Goal: Transaction & Acquisition: Book appointment/travel/reservation

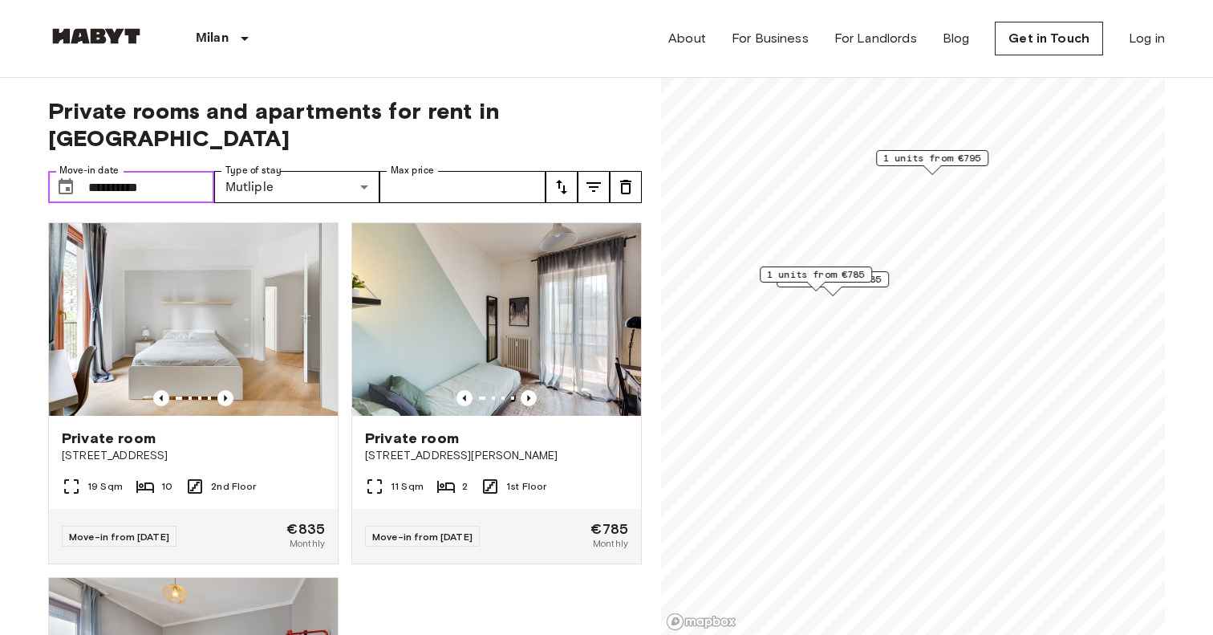
click at [163, 171] on input "**********" at bounding box center [151, 187] width 126 height 32
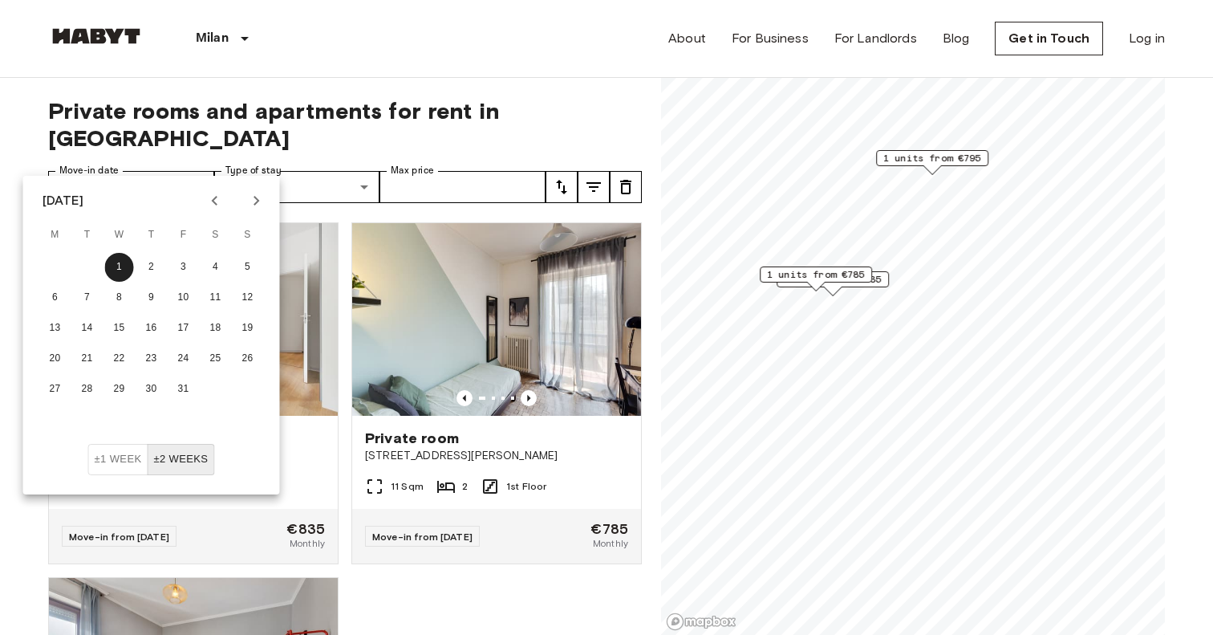
click at [218, 203] on icon "Previous month" at bounding box center [214, 200] width 19 height 19
click at [173, 299] on button "12" at bounding box center [183, 297] width 29 height 29
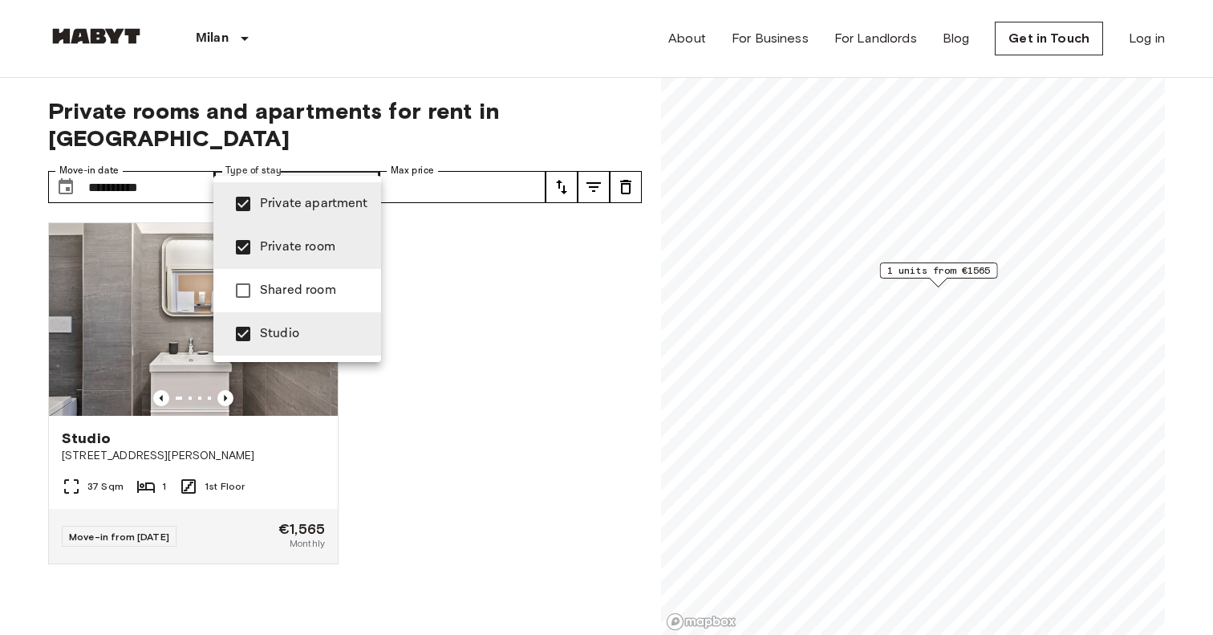
click at [457, 150] on div at bounding box center [606, 317] width 1213 height 635
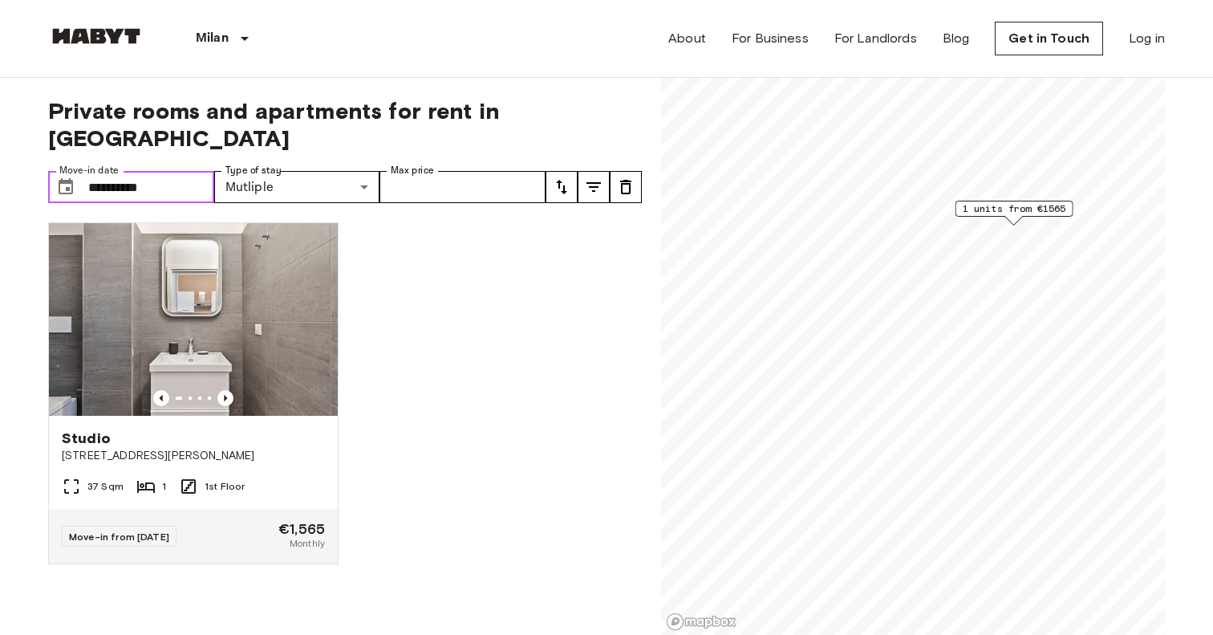
click at [130, 171] on input "**********" at bounding box center [151, 187] width 126 height 32
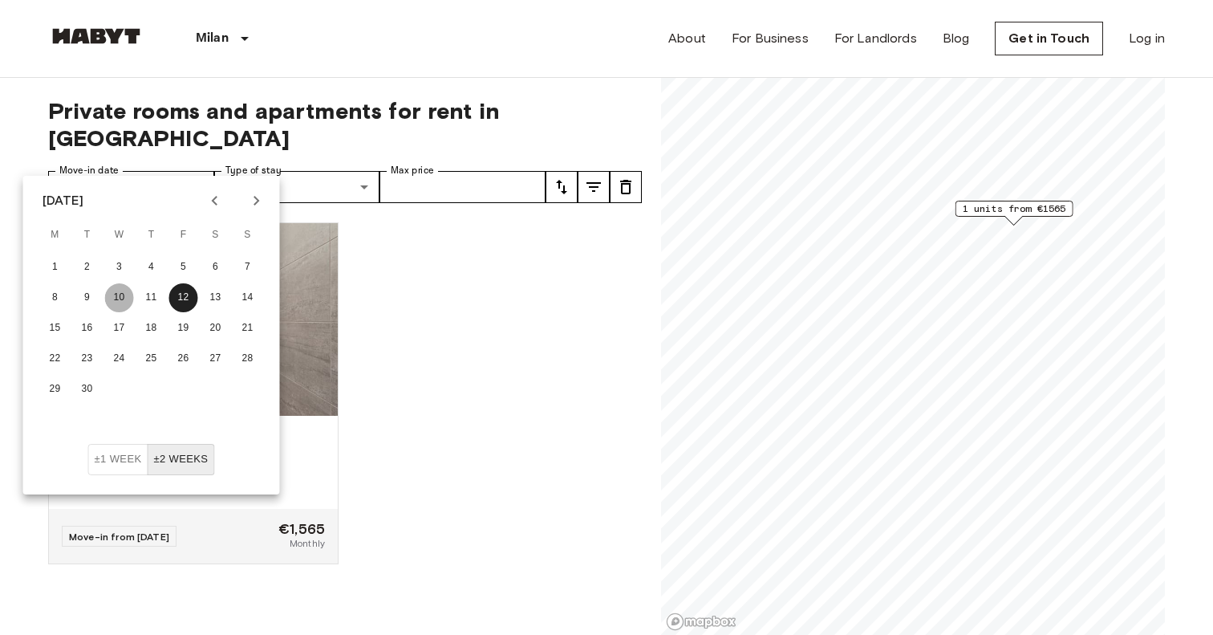
click at [116, 297] on button "10" at bounding box center [119, 297] width 29 height 29
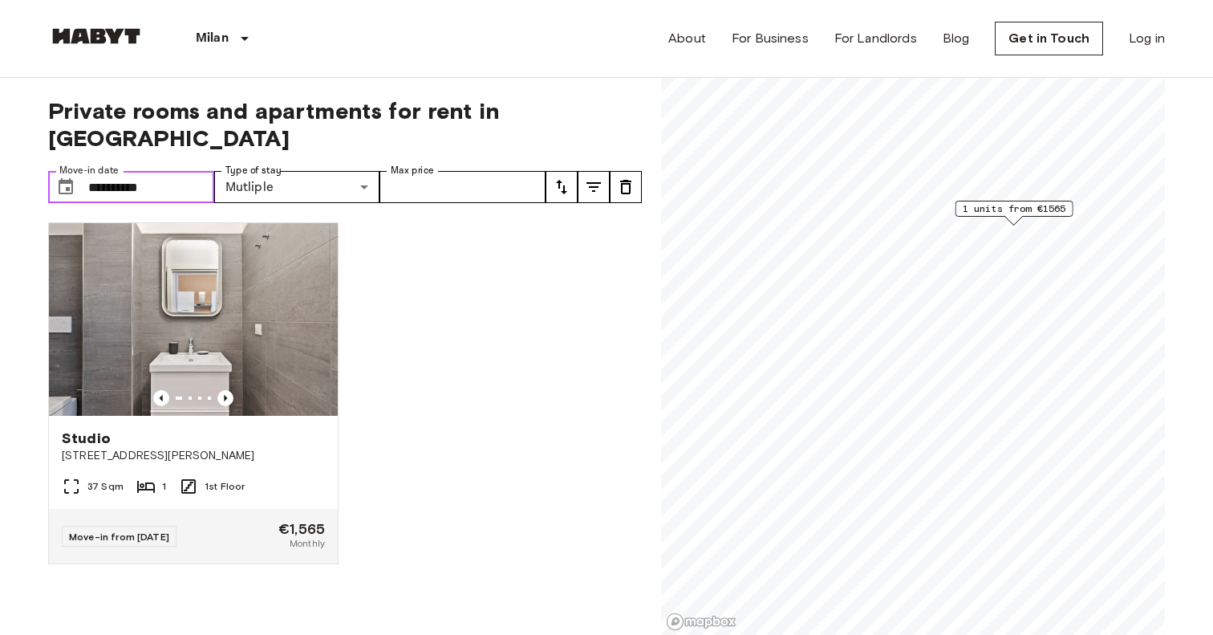
click at [174, 171] on input "**********" at bounding box center [151, 187] width 126 height 32
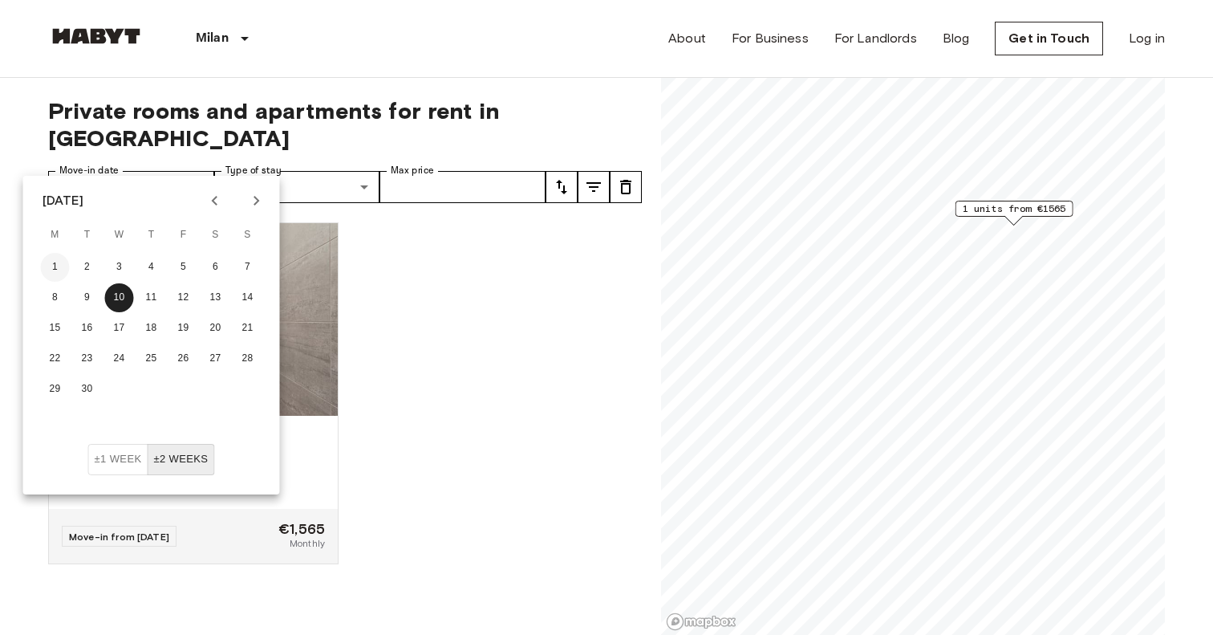
click at [56, 270] on button "1" at bounding box center [55, 267] width 29 height 29
type input "**********"
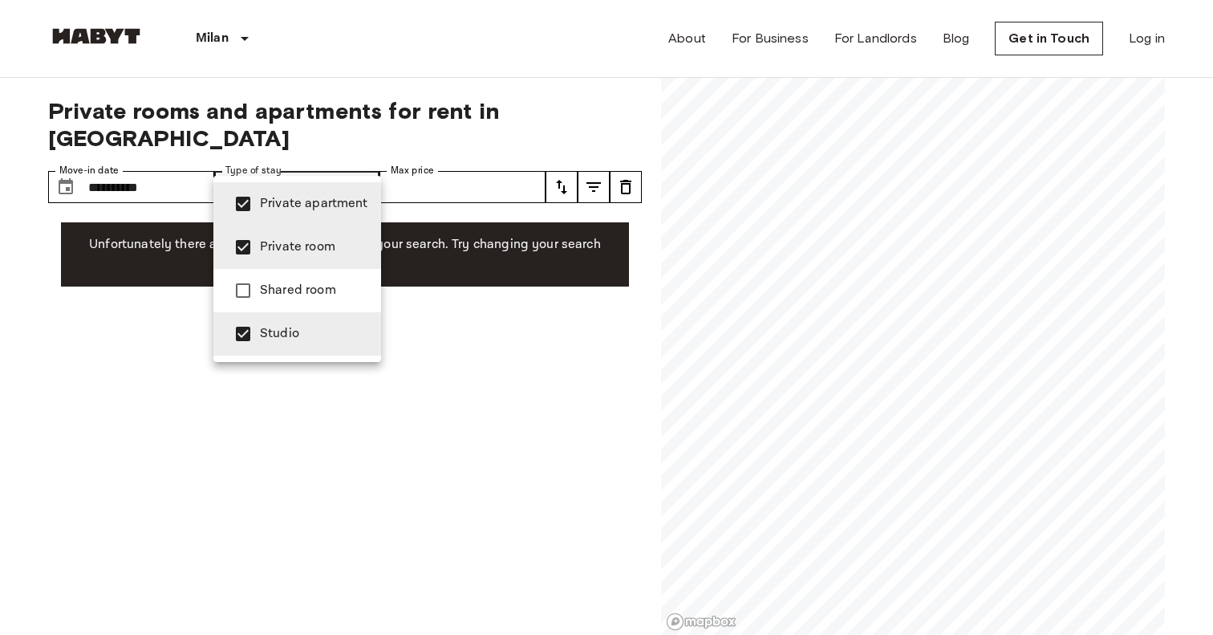
click at [280, 205] on span "Private apartment" at bounding box center [314, 203] width 108 height 19
click at [287, 339] on span "Studio" at bounding box center [314, 333] width 108 height 19
type input "**********"
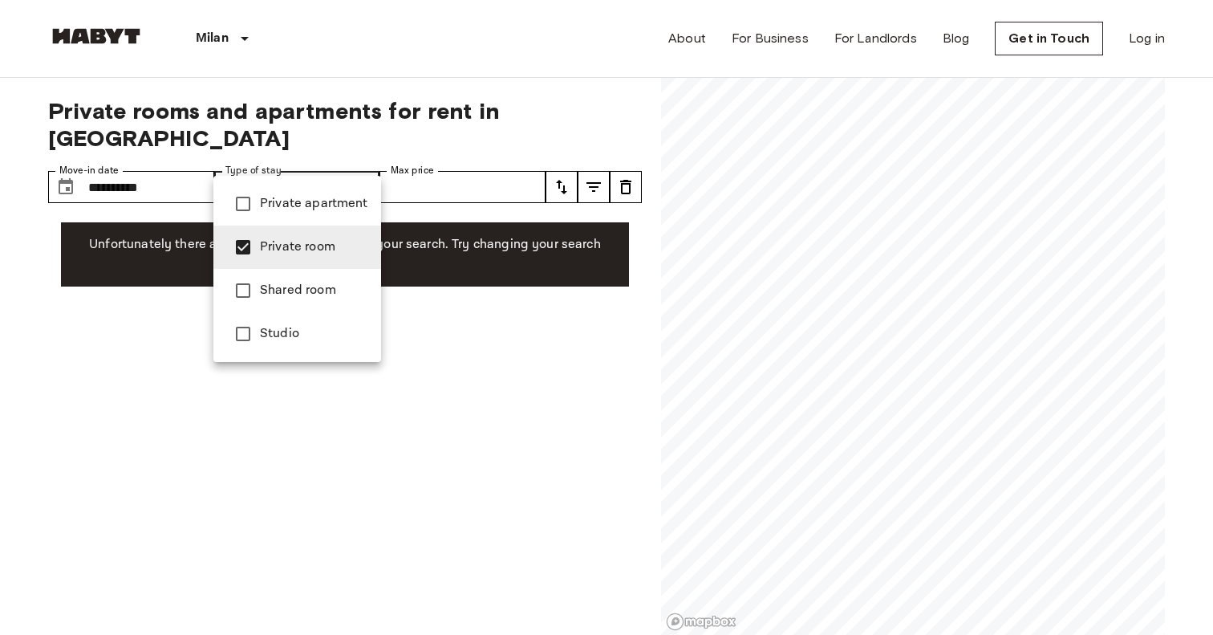
click at [467, 85] on div at bounding box center [606, 317] width 1213 height 635
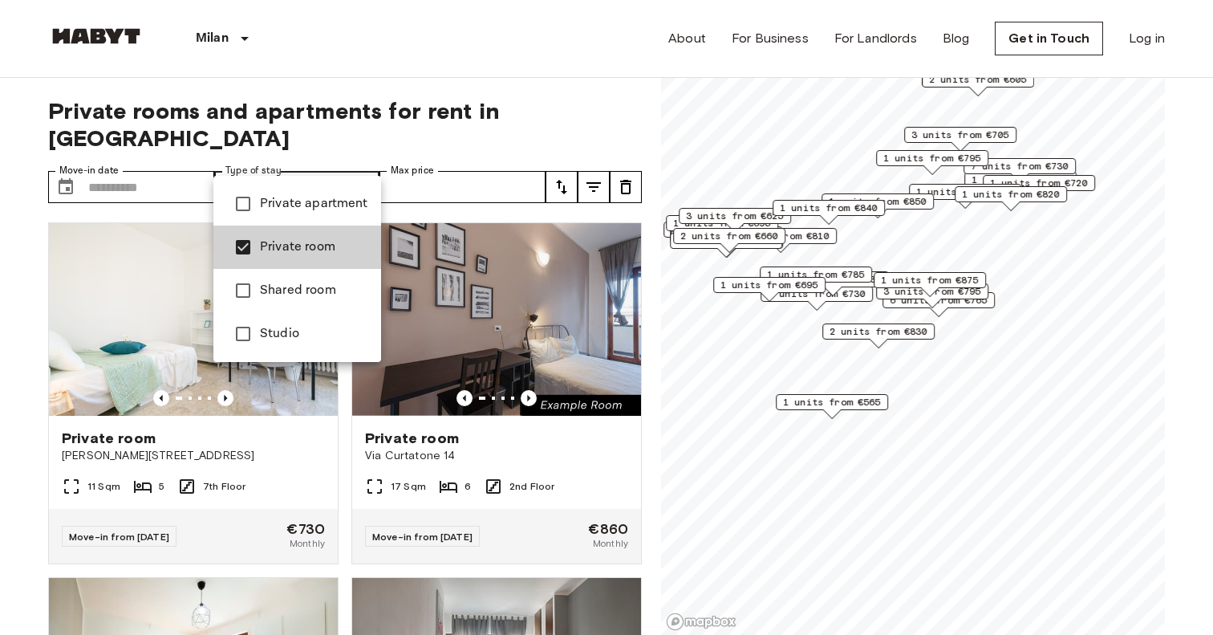
click at [847, 399] on div at bounding box center [606, 317] width 1213 height 635
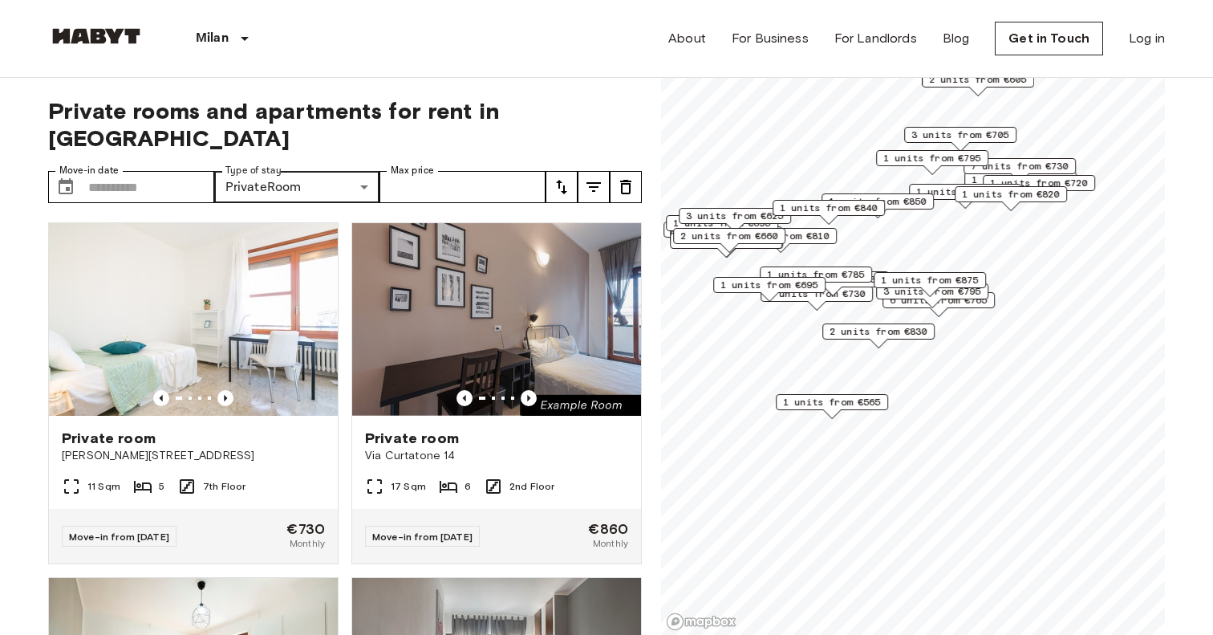
click at [843, 400] on span "1 units from €565" at bounding box center [832, 402] width 98 height 14
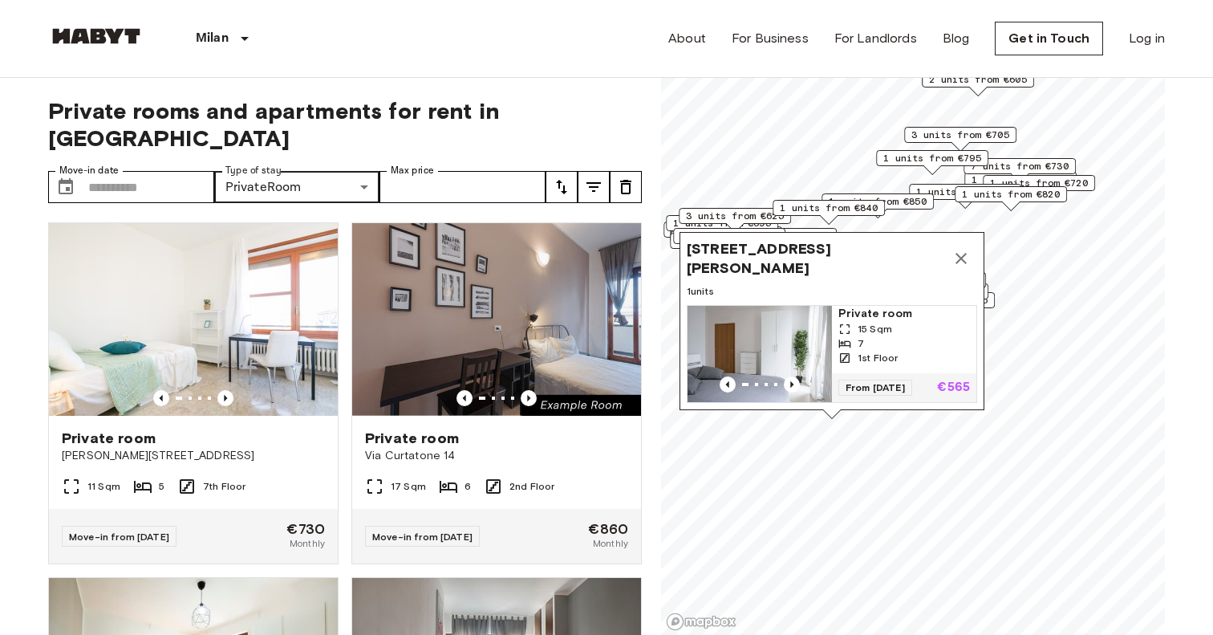
click at [780, 244] on span "Via Giuseppe De Finetti 13, 20142 Milano, IT" at bounding box center [816, 258] width 258 height 39
click at [867, 322] on span "15 Sqm" at bounding box center [875, 329] width 35 height 14
click at [131, 42] on img at bounding box center [96, 36] width 96 height 16
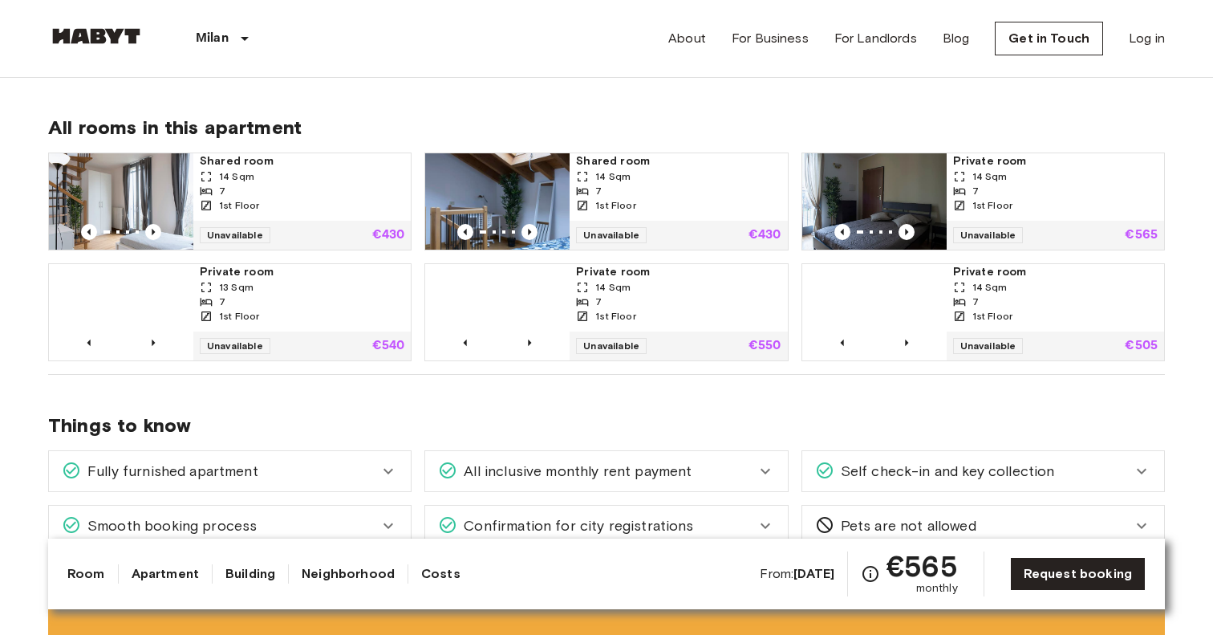
scroll to position [955, 0]
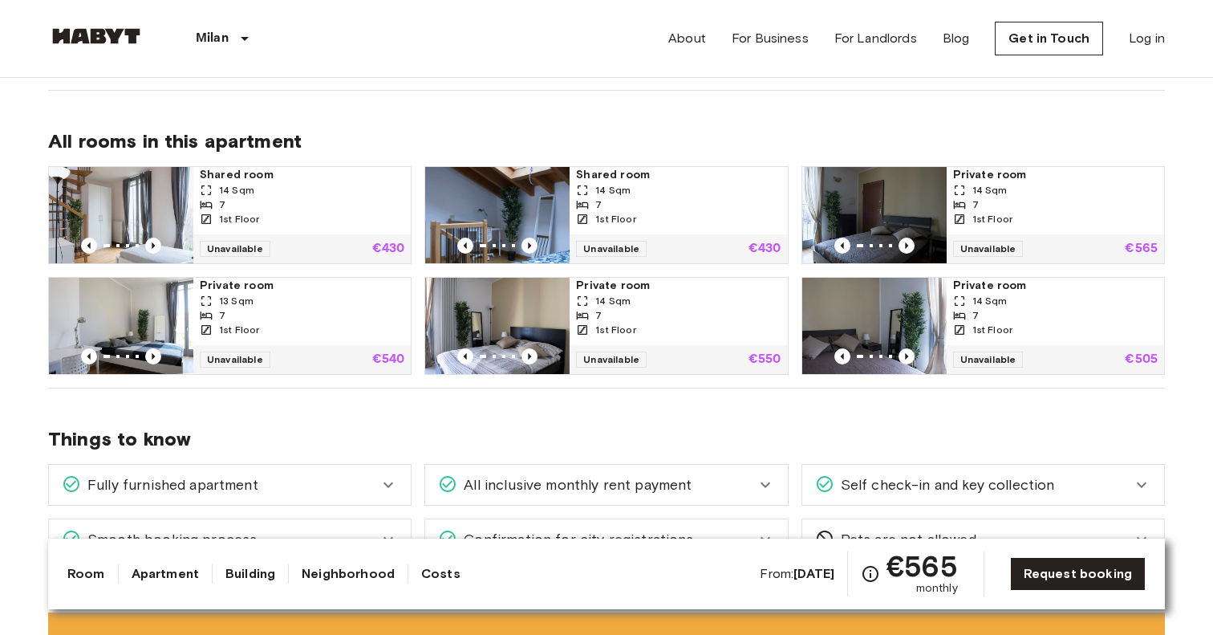
click at [518, 290] on img at bounding box center [497, 326] width 144 height 96
click at [538, 295] on img at bounding box center [497, 326] width 144 height 96
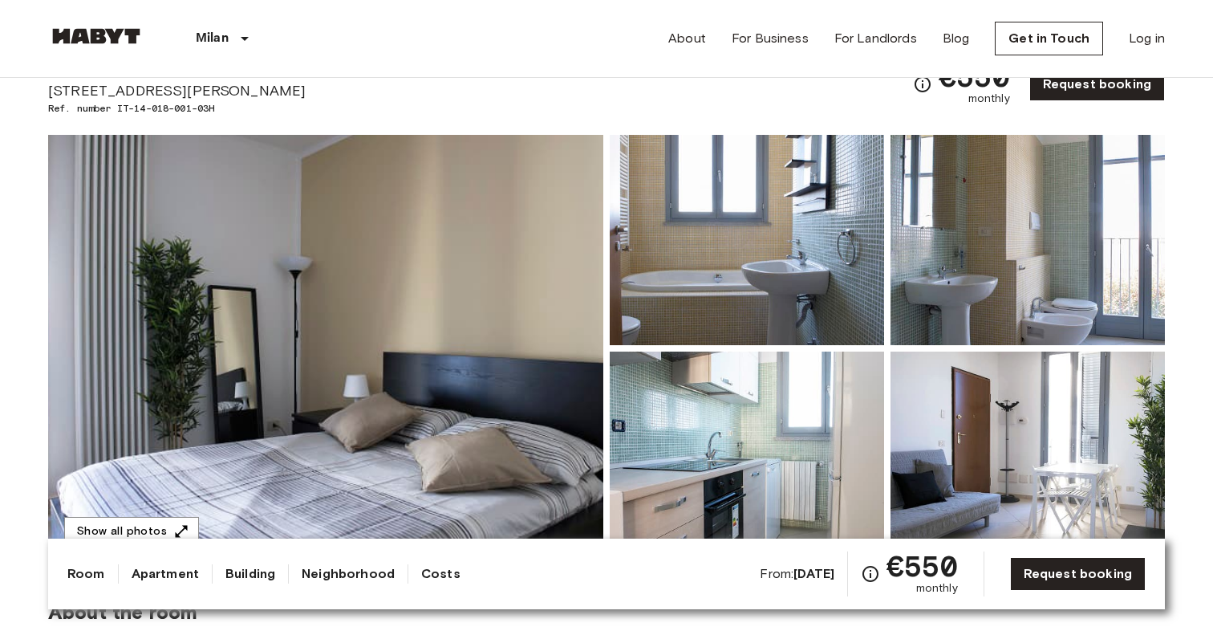
scroll to position [42, 0]
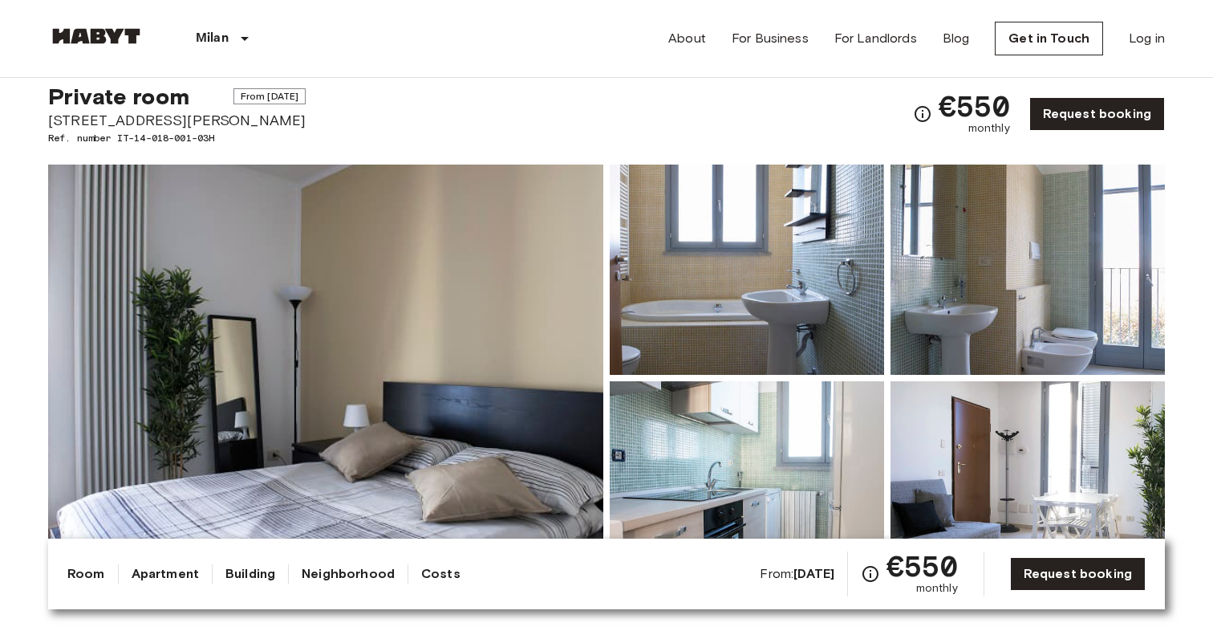
click at [477, 44] on div "[GEOGRAPHIC_DATA] [GEOGRAPHIC_DATA] [GEOGRAPHIC_DATA] [GEOGRAPHIC_DATA] [GEOGRA…" at bounding box center [606, 38] width 1117 height 77
click at [446, 282] on img at bounding box center [325, 378] width 555 height 427
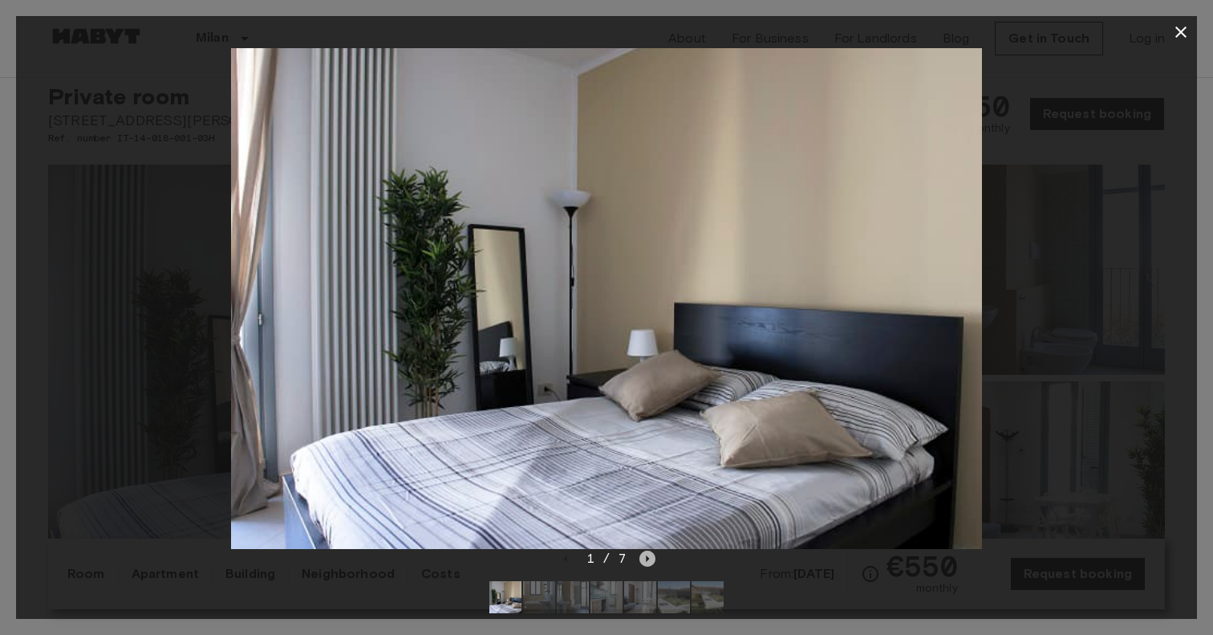
click at [644, 556] on icon "Next image" at bounding box center [648, 558] width 16 height 16
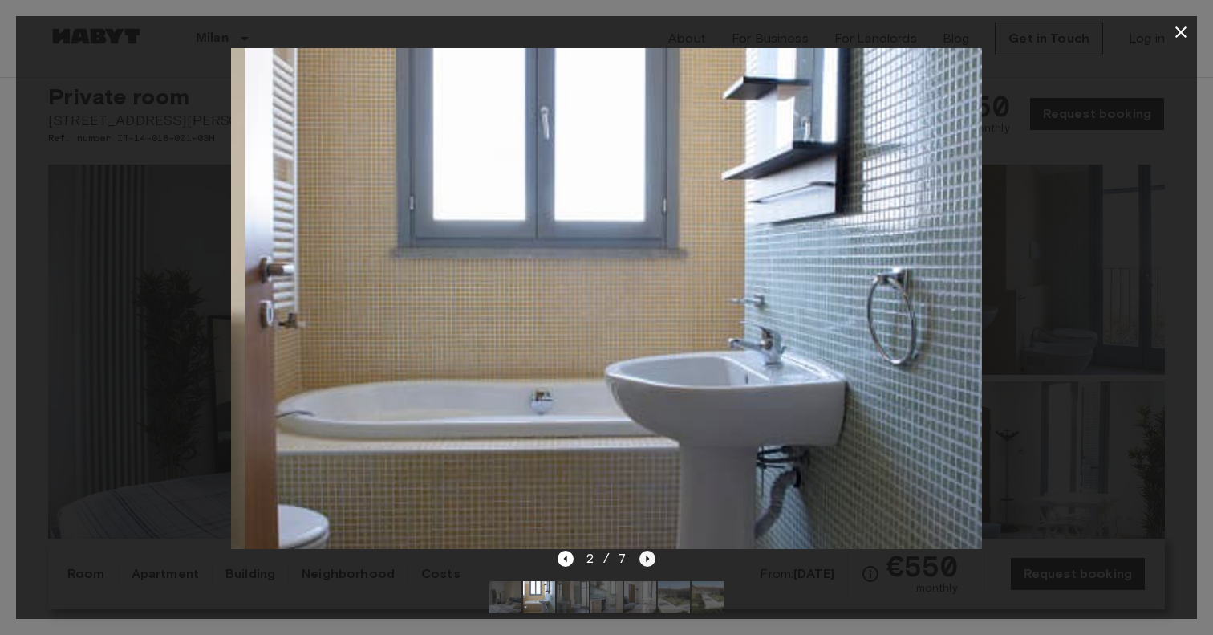
click at [644, 556] on icon "Next image" at bounding box center [648, 558] width 16 height 16
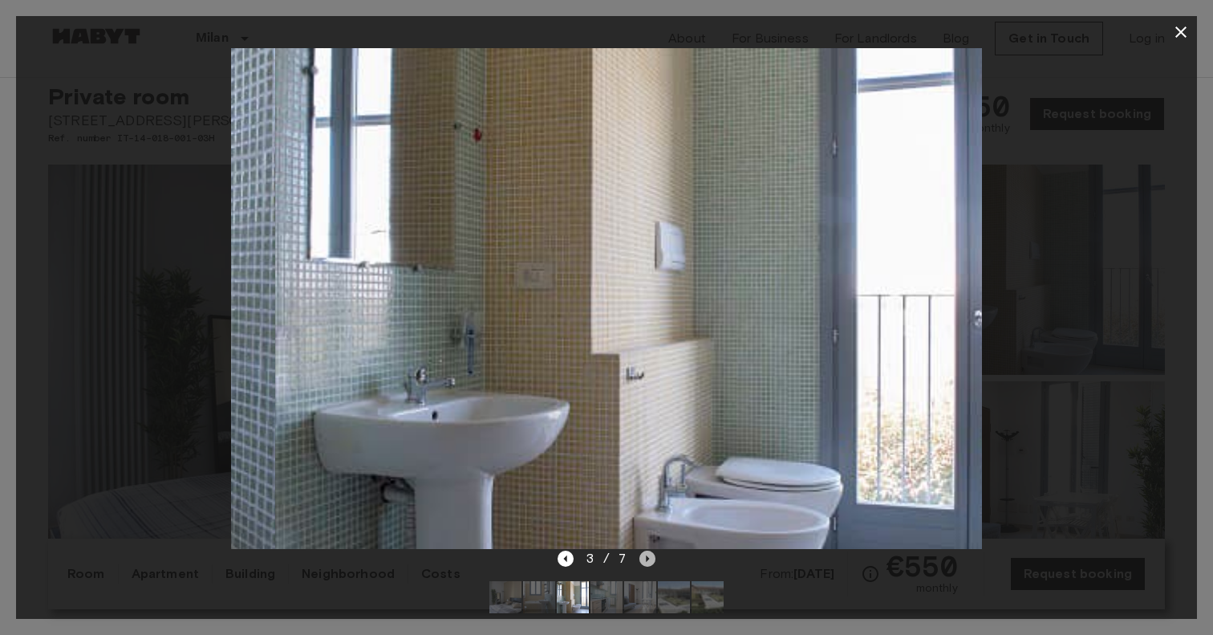
click at [644, 557] on icon "Next image" at bounding box center [648, 558] width 16 height 16
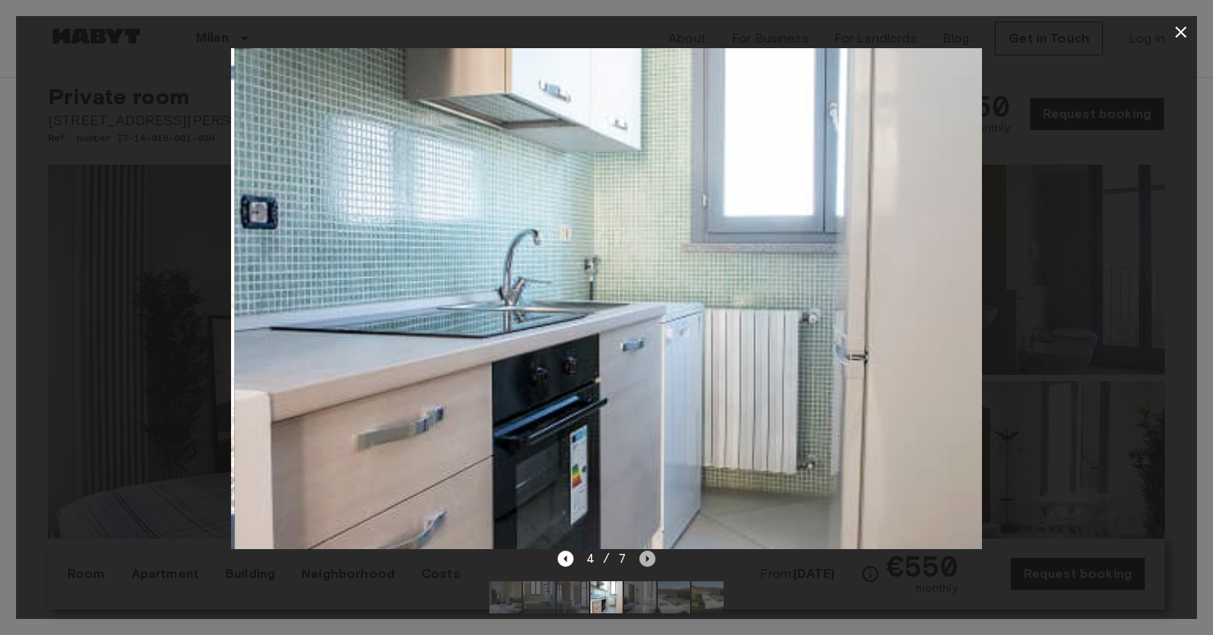
click at [644, 557] on icon "Next image" at bounding box center [648, 558] width 16 height 16
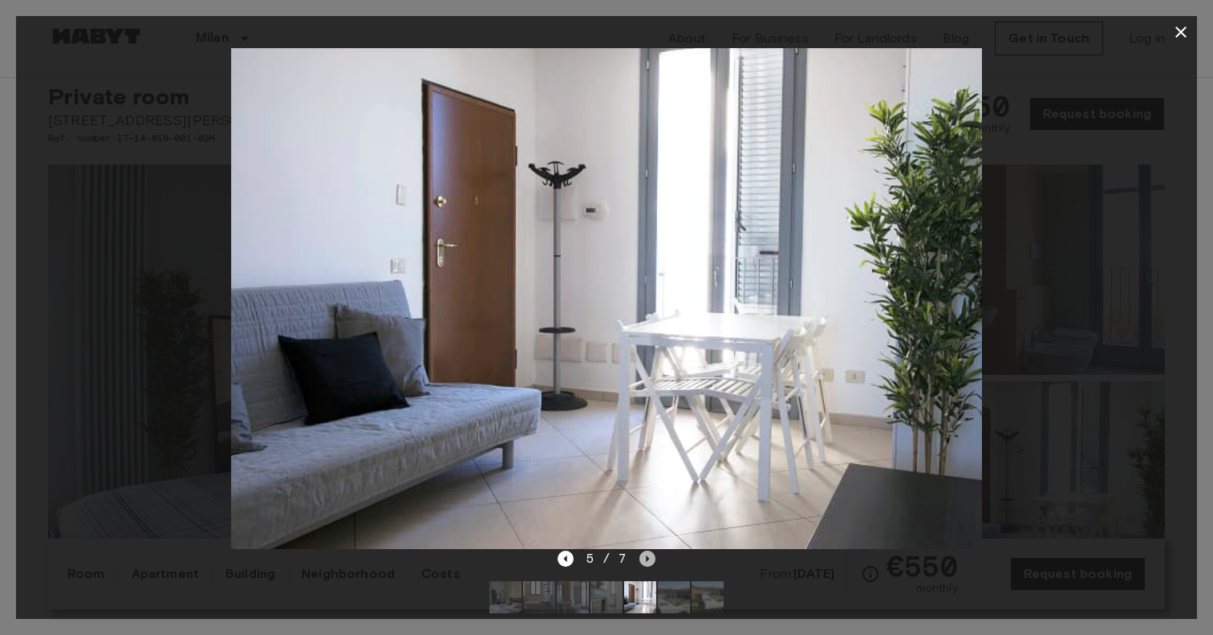
click at [645, 557] on icon "Next image" at bounding box center [648, 558] width 16 height 16
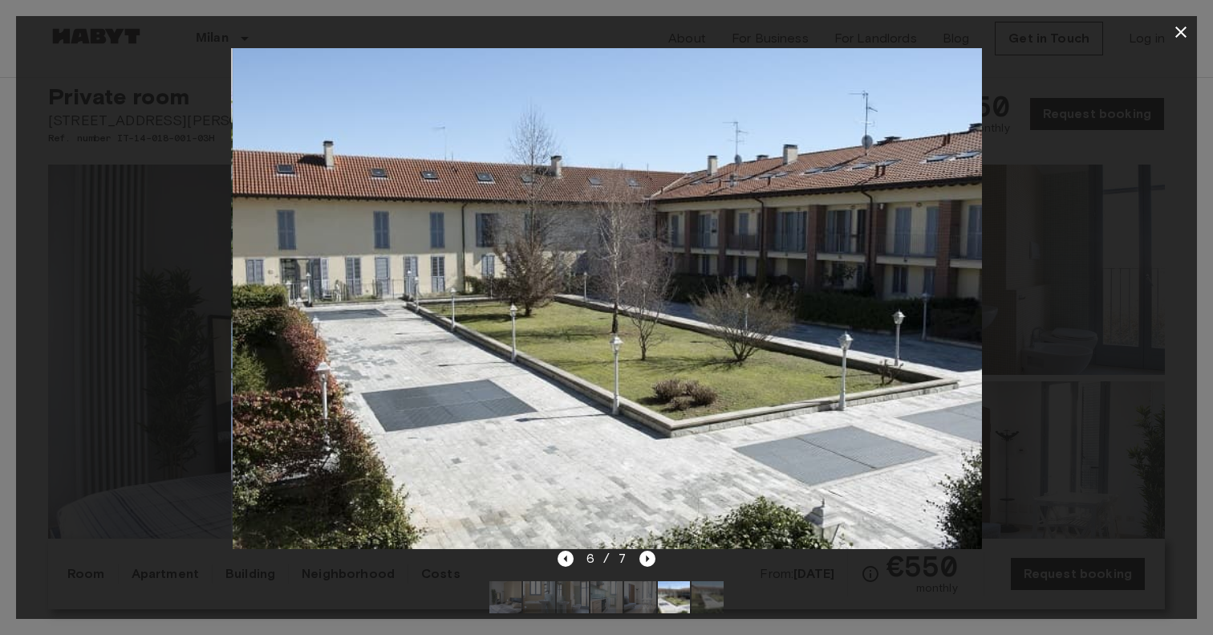
click at [1180, 29] on icon "button" at bounding box center [1181, 31] width 19 height 19
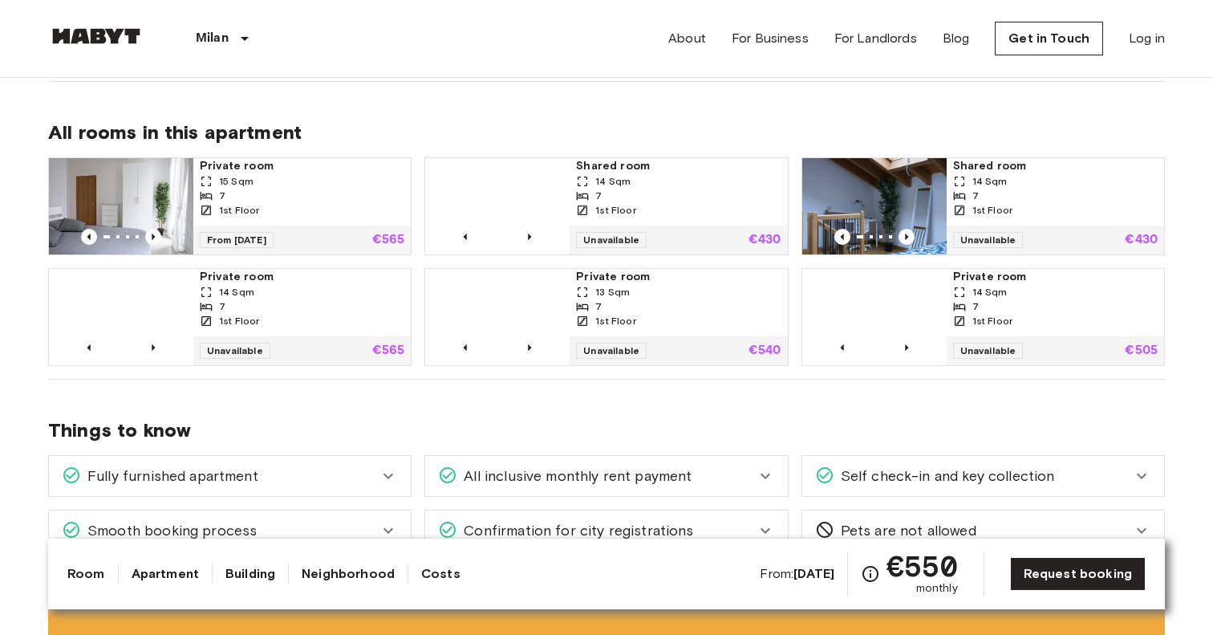
scroll to position [965, 0]
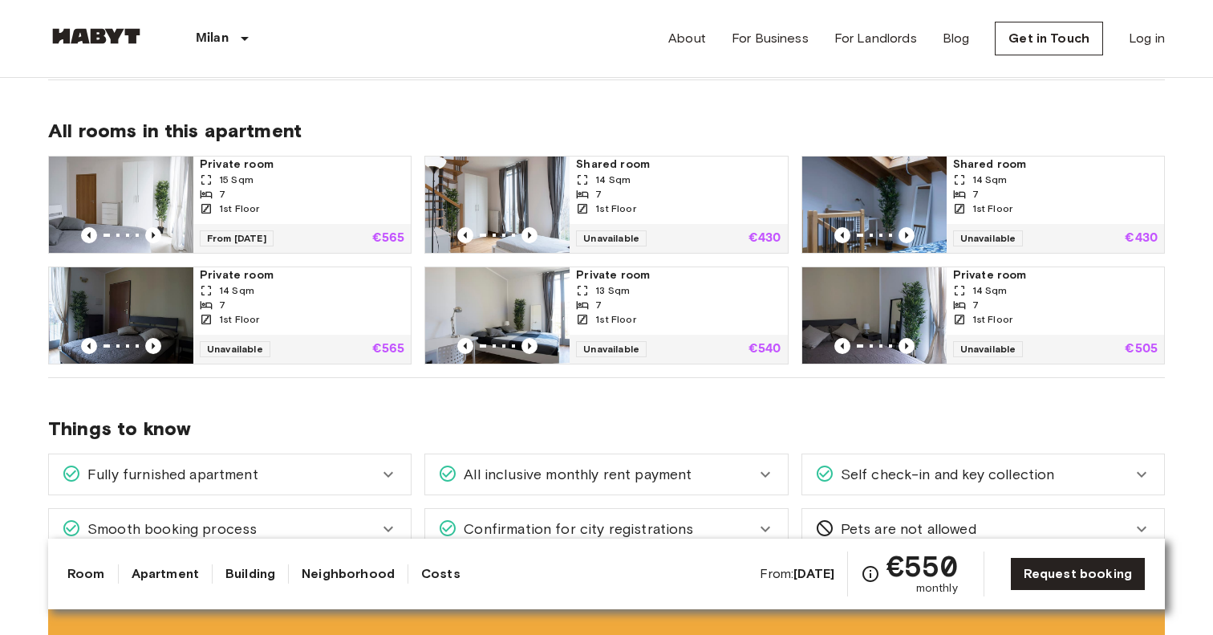
click at [290, 175] on div "15 Sqm" at bounding box center [302, 180] width 205 height 14
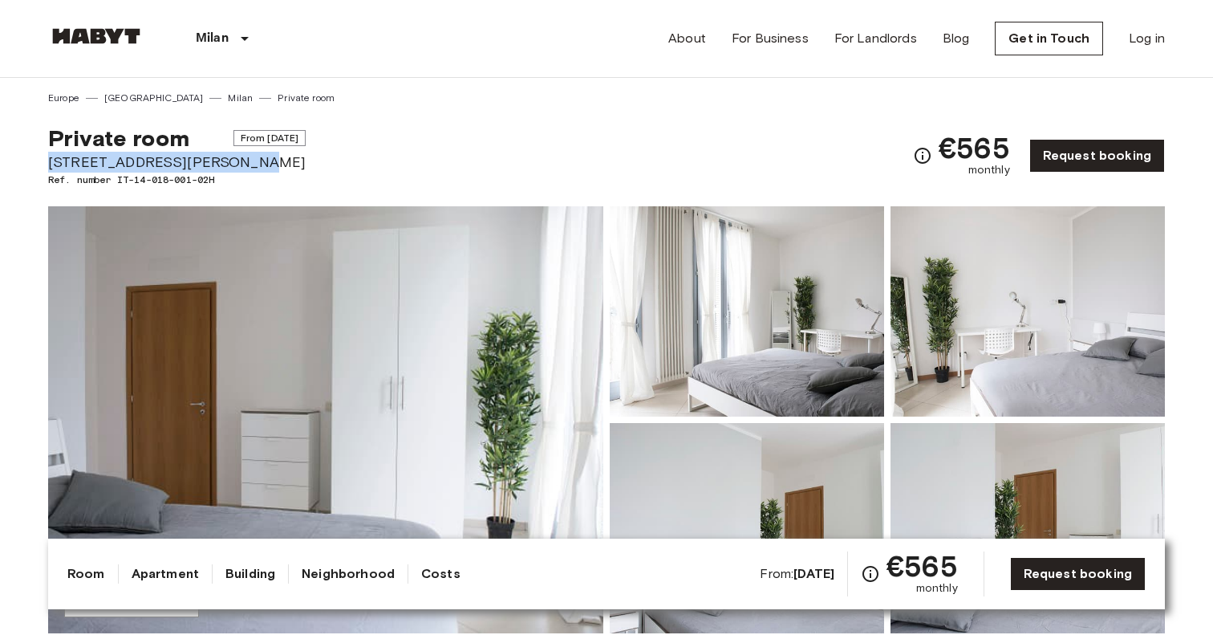
drag, startPoint x: 225, startPoint y: 167, endPoint x: 51, endPoint y: 165, distance: 175.0
click at [51, 165] on span "[STREET_ADDRESS][PERSON_NAME]" at bounding box center [177, 162] width 258 height 21
copy span "[STREET_ADDRESS][PERSON_NAME]"
click at [355, 113] on div "Private room From [DATE] [STREET_ADDRESS][PERSON_NAME]. number IT-14-018-001-02…" at bounding box center [606, 146] width 1117 height 82
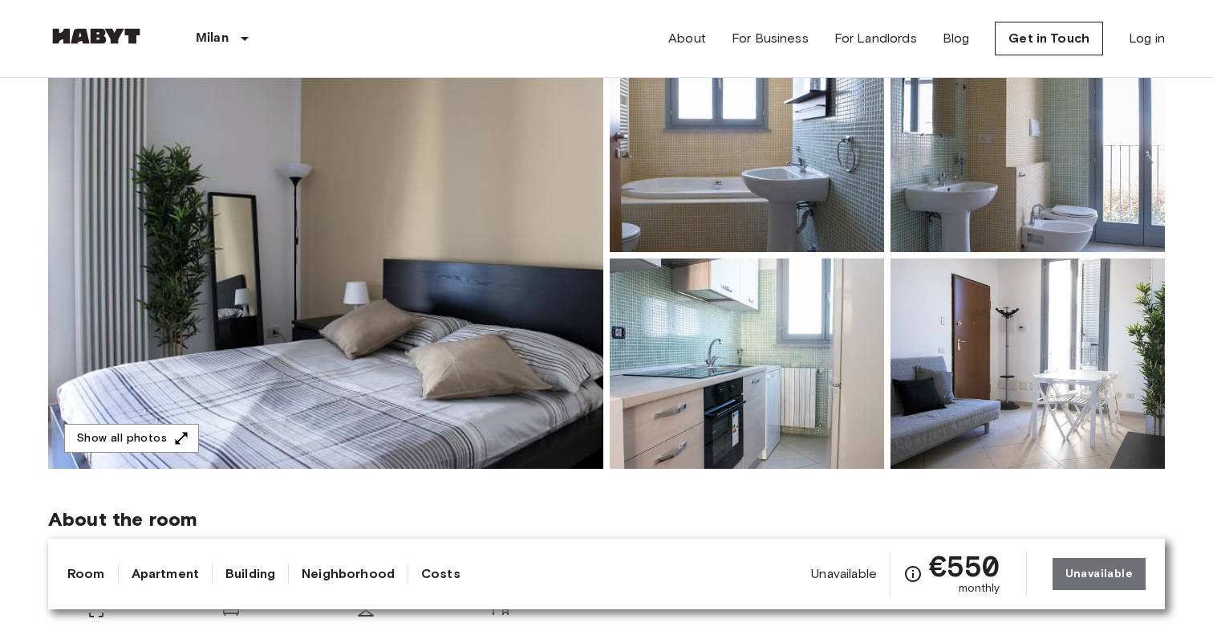
scroll to position [166, 0]
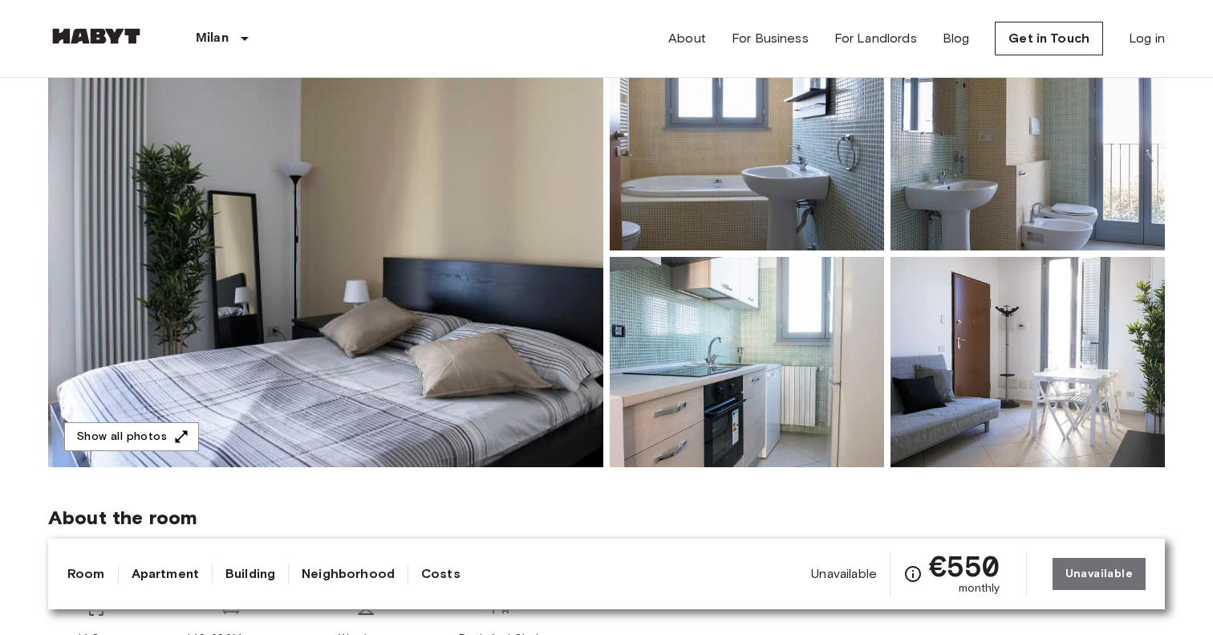
click at [437, 266] on img at bounding box center [325, 253] width 555 height 427
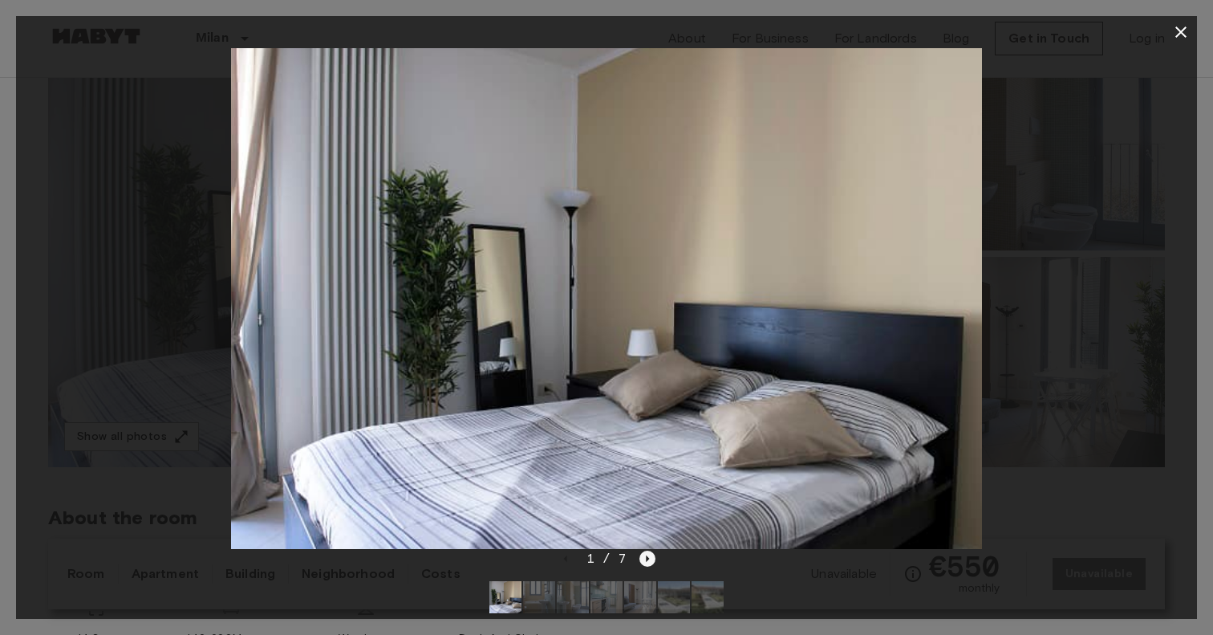
click at [644, 556] on icon "Next image" at bounding box center [648, 558] width 16 height 16
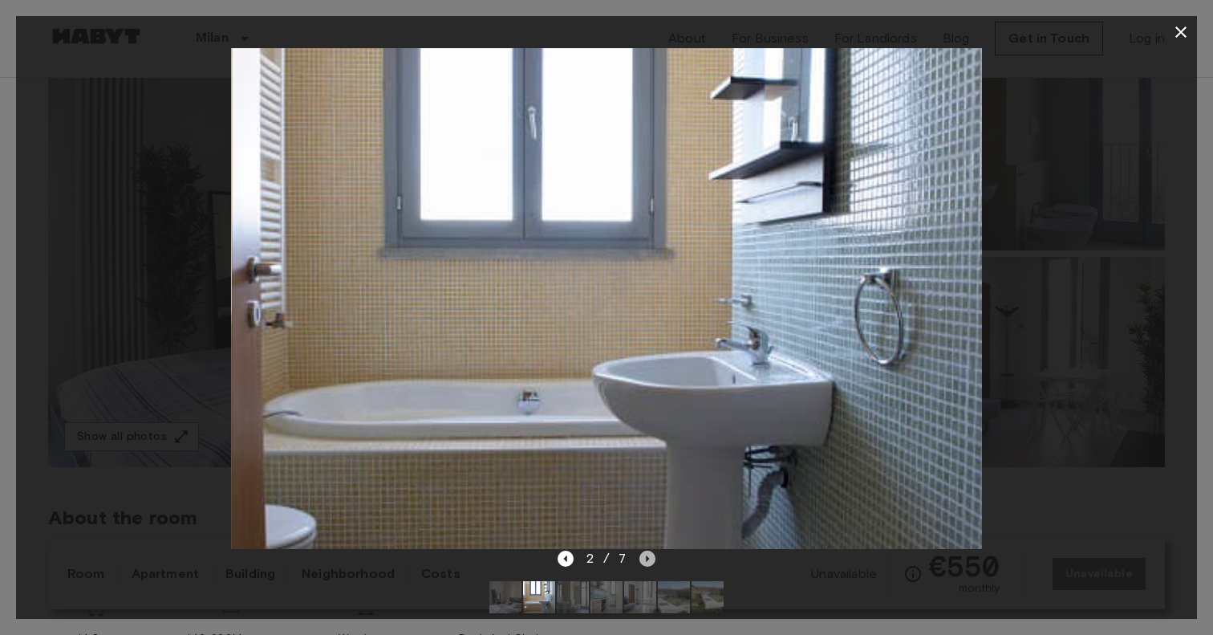
click at [648, 556] on icon "Next image" at bounding box center [648, 558] width 16 height 16
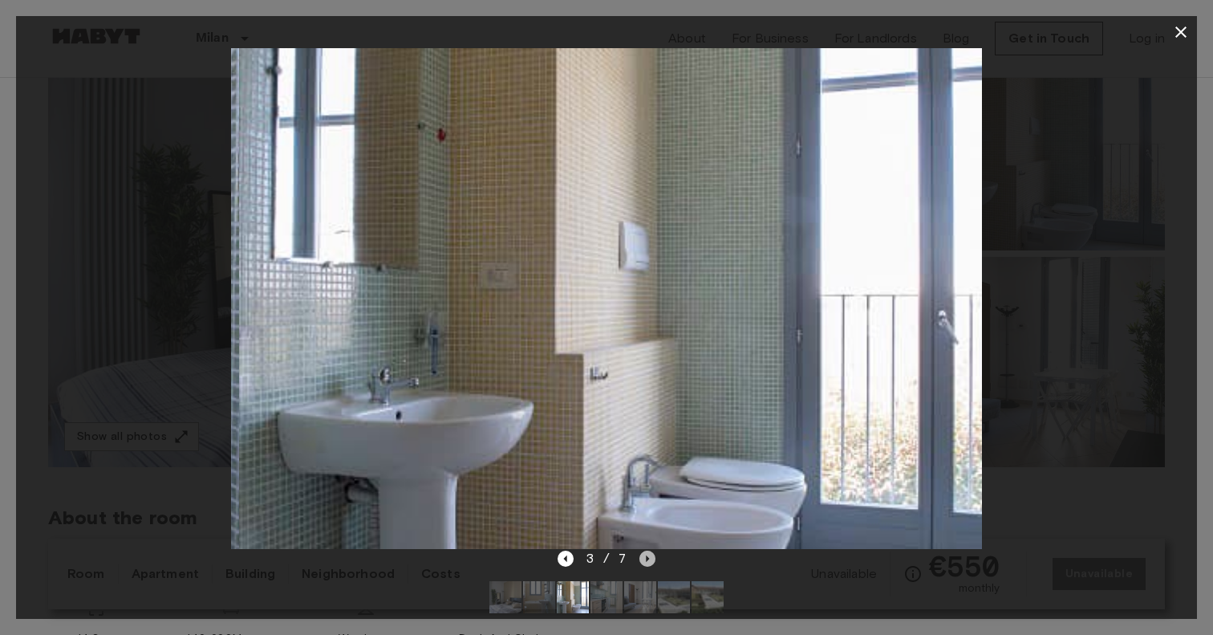
click at [648, 556] on icon "Next image" at bounding box center [648, 558] width 16 height 16
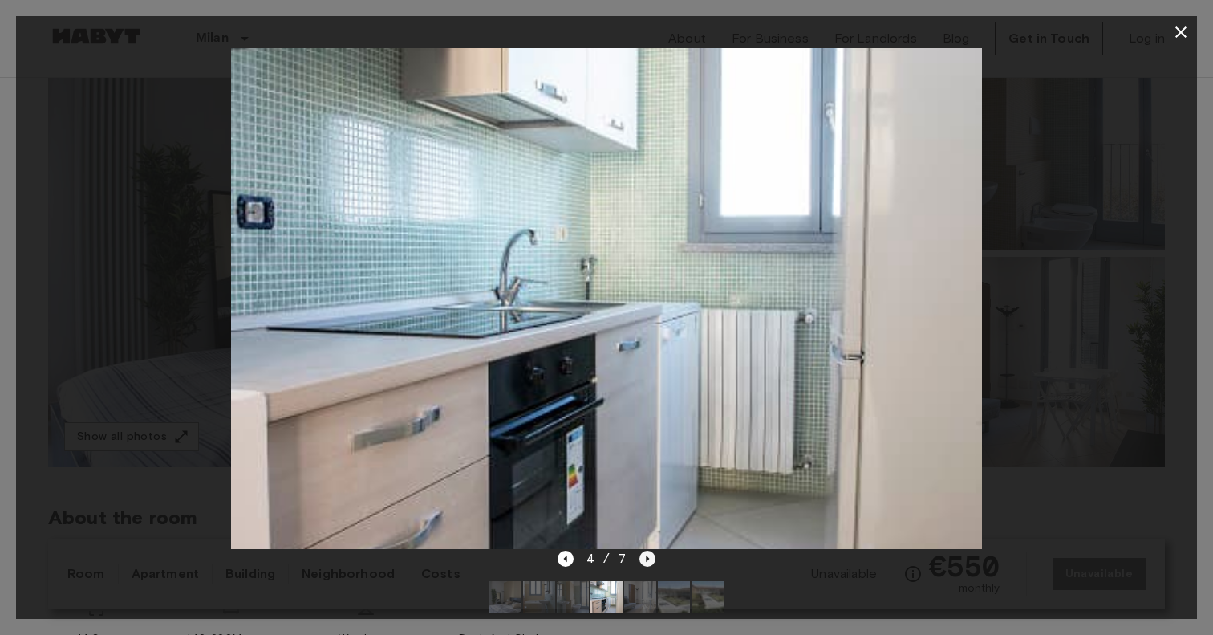
click at [650, 558] on icon "Next image" at bounding box center [648, 558] width 16 height 16
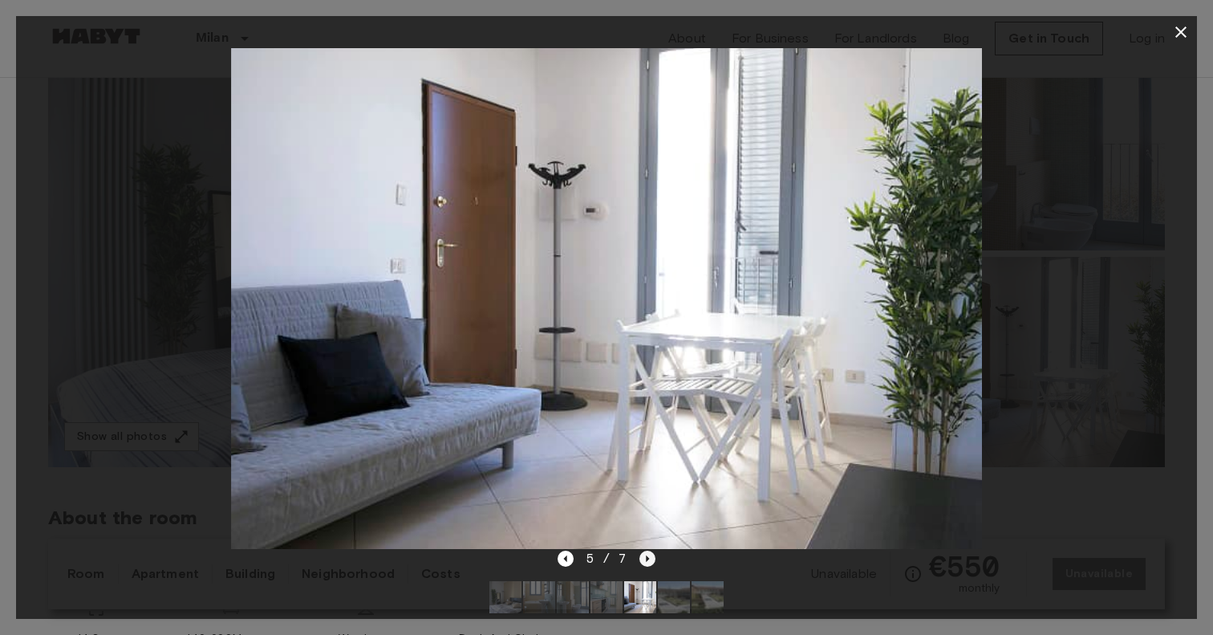
click at [644, 558] on icon "Next image" at bounding box center [648, 558] width 16 height 16
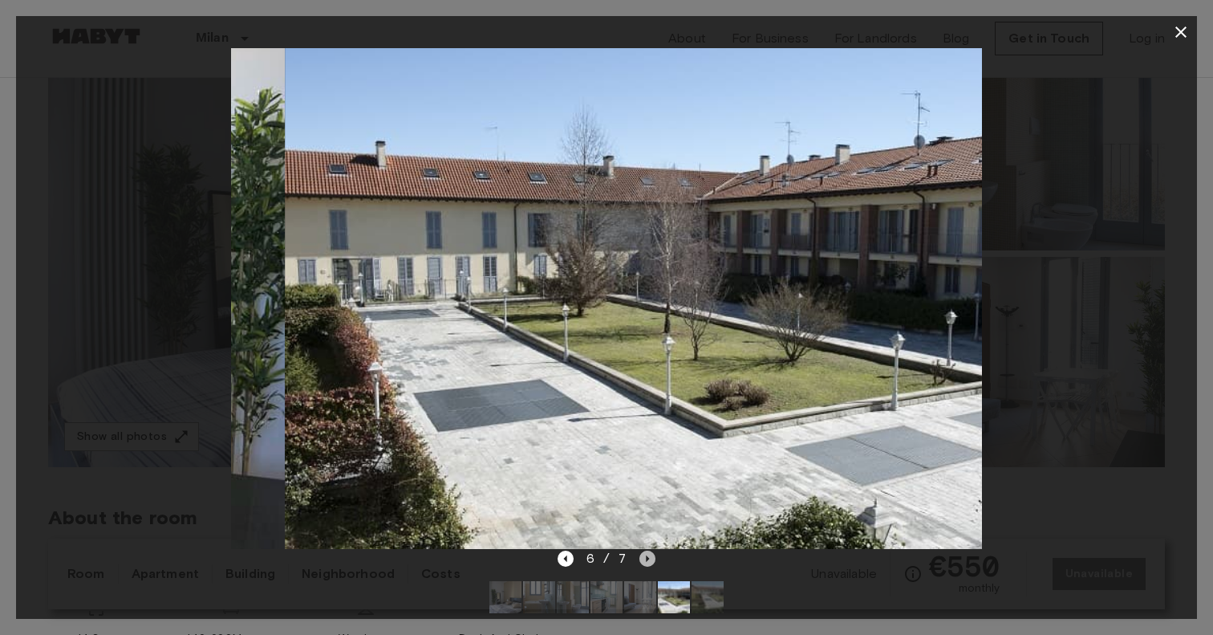
click at [644, 557] on icon "Next image" at bounding box center [648, 558] width 16 height 16
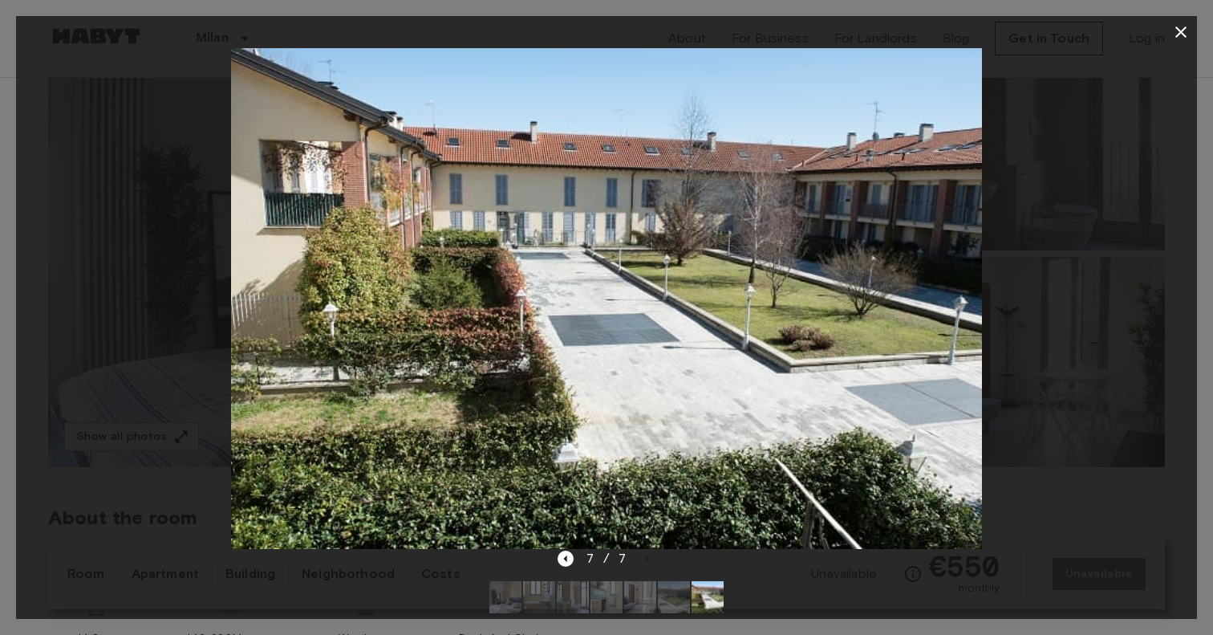
click at [1176, 35] on icon "button" at bounding box center [1181, 31] width 19 height 19
